Goal: Task Accomplishment & Management: Manage account settings

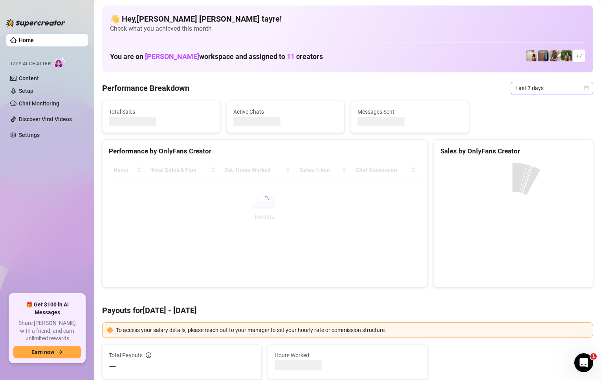
click at [536, 92] on span "Last 7 days" at bounding box center [551, 88] width 73 height 12
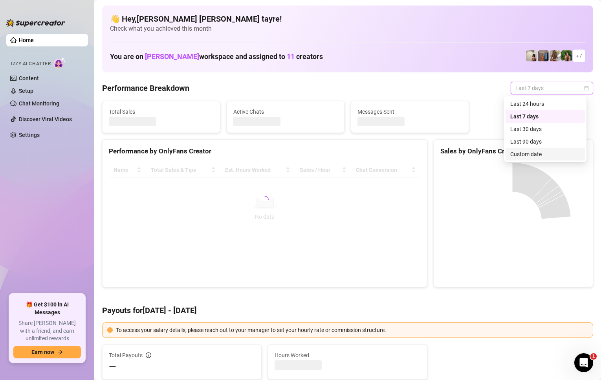
click at [533, 154] on div "Custom date" at bounding box center [545, 154] width 70 height 9
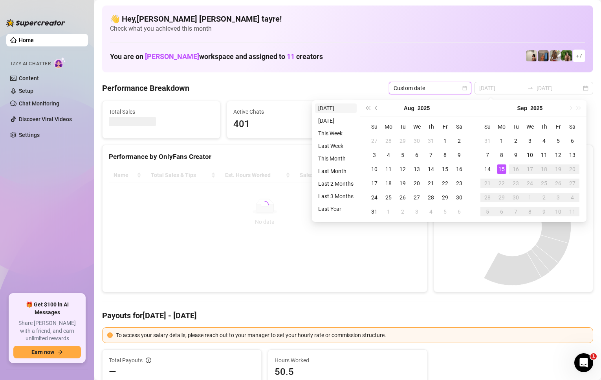
type input "2025-09-14"
type input "[DATE]"
click at [339, 109] on li "[DATE]" at bounding box center [336, 107] width 42 height 9
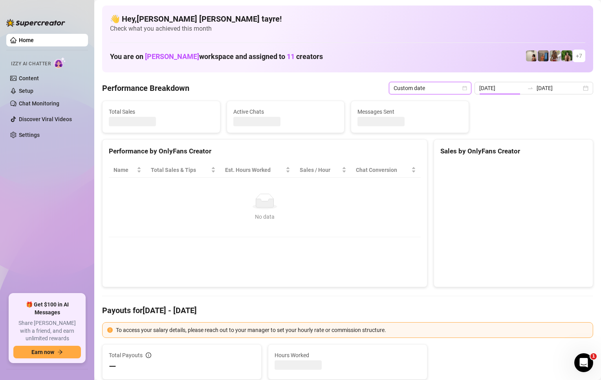
type input "[DATE]"
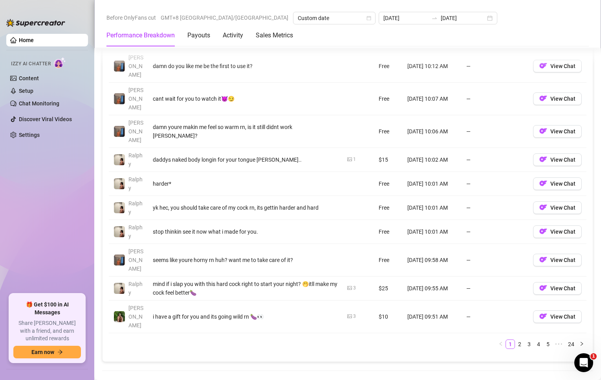
scroll to position [943, 0]
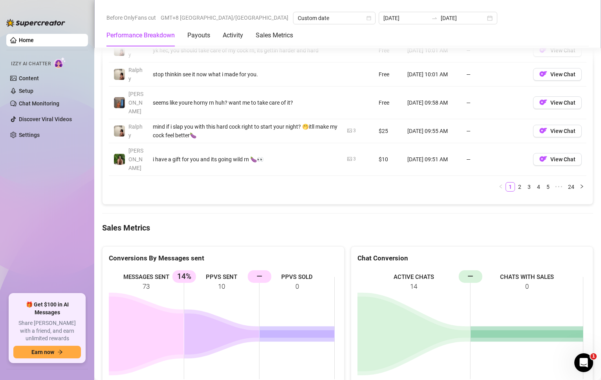
click at [169, 269] on rect at bounding box center [222, 328] width 226 height 118
click at [41, 213] on ul "Home Izzy AI Chatter Content Setup Chat Monitoring Discover Viral Videos Settin…" at bounding box center [47, 161] width 82 height 260
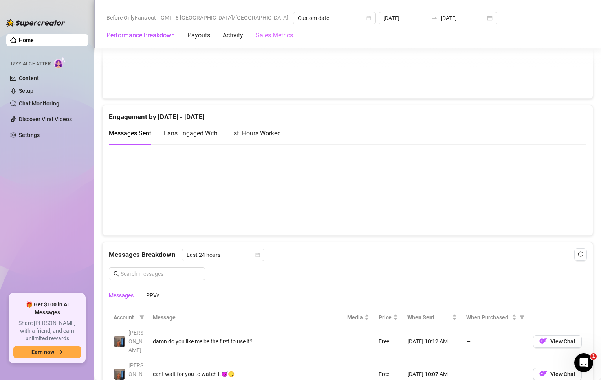
scroll to position [471, 0]
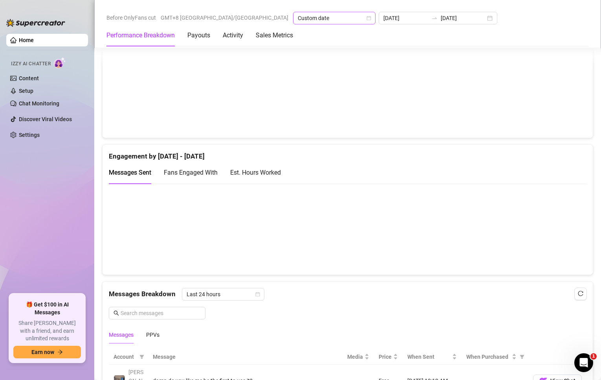
click at [298, 18] on span "Custom date" at bounding box center [334, 18] width 73 height 12
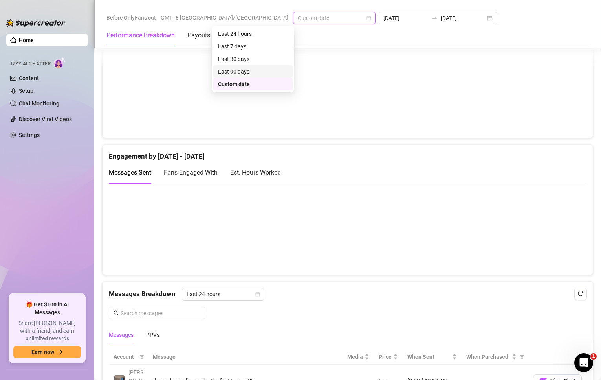
click at [237, 70] on div "Last 90 days" at bounding box center [253, 71] width 70 height 9
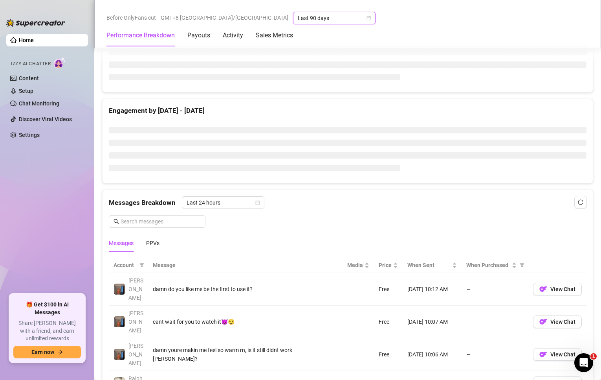
scroll to position [564, 0]
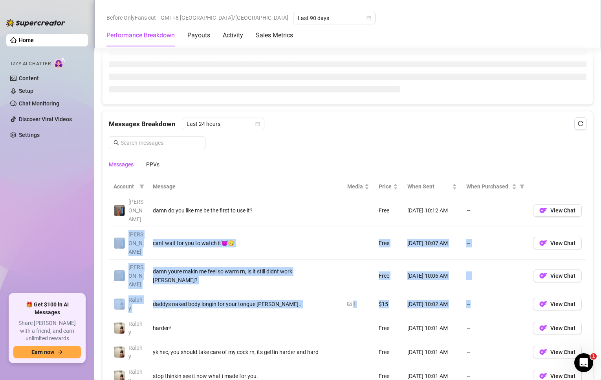
drag, startPoint x: 468, startPoint y: 213, endPoint x: 479, endPoint y: 268, distance: 55.2
click at [479, 279] on tbody "Wayne damn do you like me be the first to use it? Free Sep 15, 10:12 AM — View …" at bounding box center [348, 335] width 478 height 283
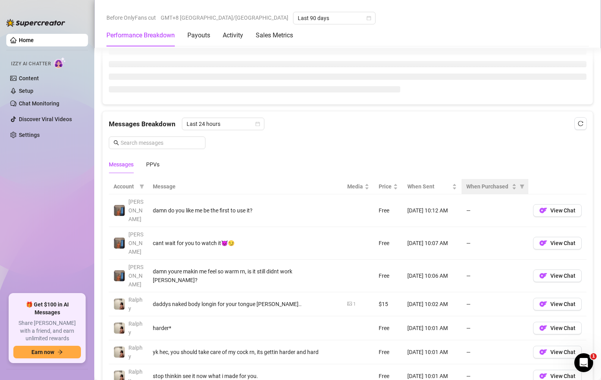
click at [486, 193] on th "When Purchased" at bounding box center [495, 186] width 67 height 15
click at [488, 190] on span "When Purchased" at bounding box center [488, 186] width 44 height 9
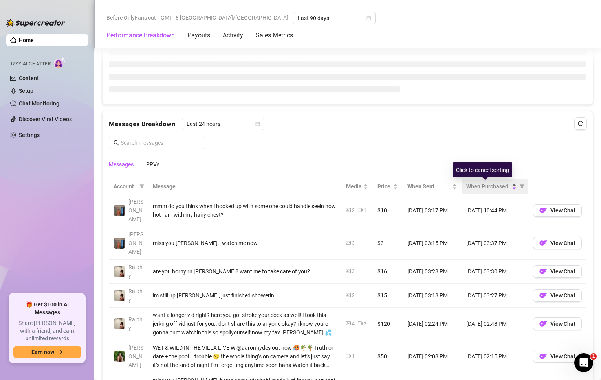
click at [489, 187] on span "When Purchased" at bounding box center [488, 186] width 44 height 9
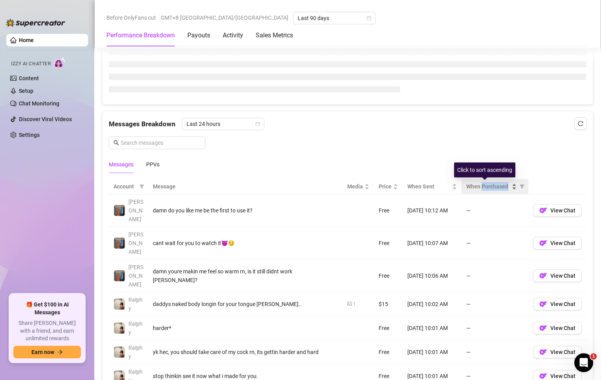
click at [489, 187] on span "When Purchased" at bounding box center [488, 186] width 44 height 9
